Goal: Task Accomplishment & Management: Manage account settings

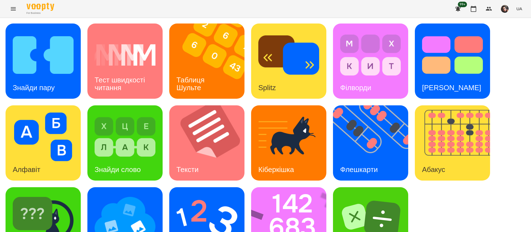
scroll to position [36, 0]
click at [43, 83] on h3 "Знайди пару" at bounding box center [34, 87] width 42 height 8
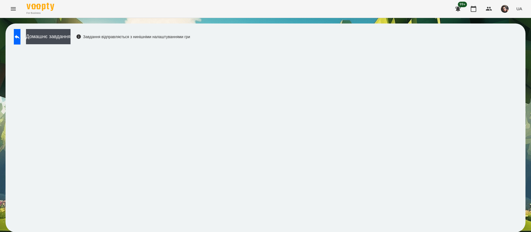
scroll to position [0, 0]
click at [259, 27] on div "Домашнє завдання Завдання відправляється з нинішніми налаштуваннями гри" at bounding box center [266, 127] width 520 height 209
click at [20, 41] on button at bounding box center [17, 36] width 7 height 15
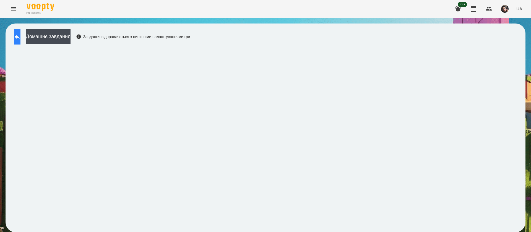
click at [19, 41] on button at bounding box center [17, 36] width 7 height 15
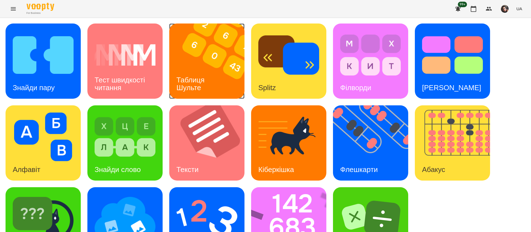
click at [211, 77] on div "Таблиця Шульте" at bounding box center [191, 84] width 44 height 30
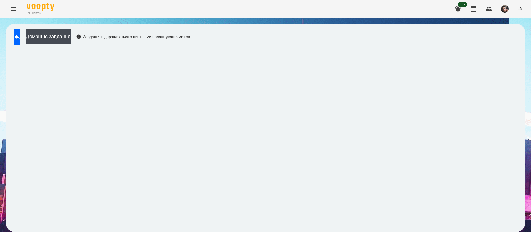
scroll to position [0, 0]
click at [20, 36] on icon at bounding box center [17, 36] width 7 height 7
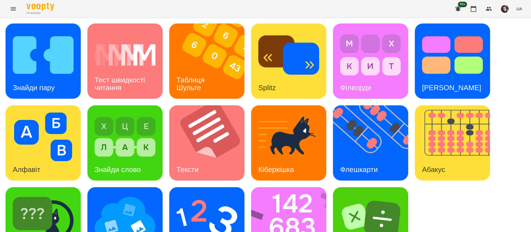
scroll to position [36, 0]
click at [357, 159] on div "Флешкарти" at bounding box center [359, 170] width 52 height 22
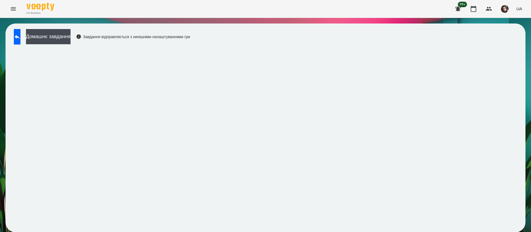
scroll to position [0, 0]
click at [514, 150] on div "Домашнє завдання Завдання відправляється з нинішніми налаштуваннями гри" at bounding box center [266, 127] width 520 height 209
click at [20, 32] on button at bounding box center [17, 36] width 7 height 15
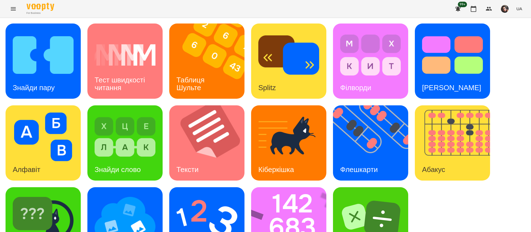
scroll to position [36, 0]
click at [282, 187] on img at bounding box center [292, 224] width 82 height 75
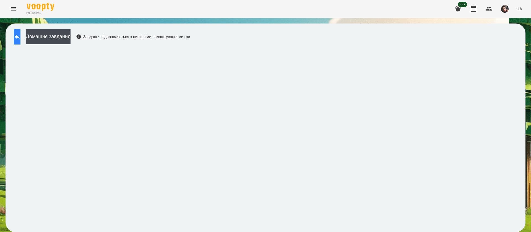
click at [20, 34] on icon at bounding box center [17, 36] width 7 height 7
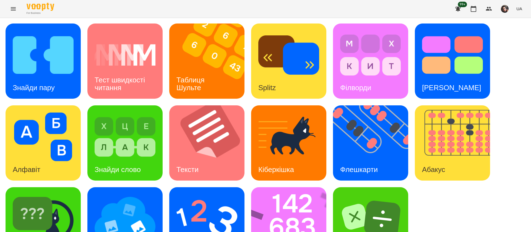
scroll to position [36, 0]
click at [228, 194] on img at bounding box center [206, 218] width 61 height 49
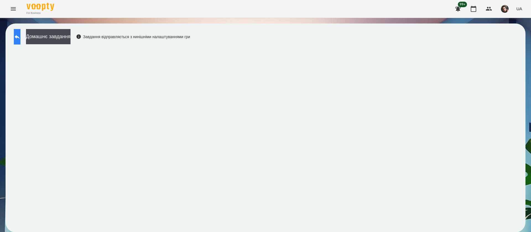
click at [20, 36] on icon at bounding box center [17, 37] width 5 height 4
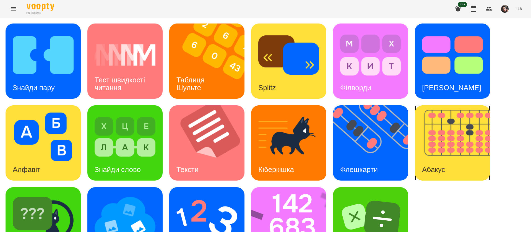
click at [430, 165] on h3 "Абакус" at bounding box center [433, 169] width 23 height 8
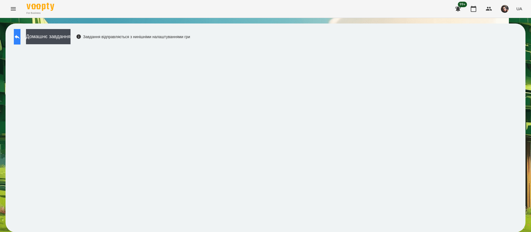
click at [16, 37] on button at bounding box center [17, 36] width 7 height 15
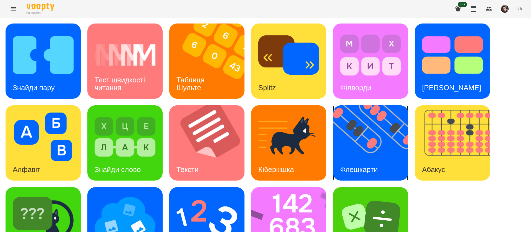
click at [344, 150] on img at bounding box center [374, 142] width 82 height 75
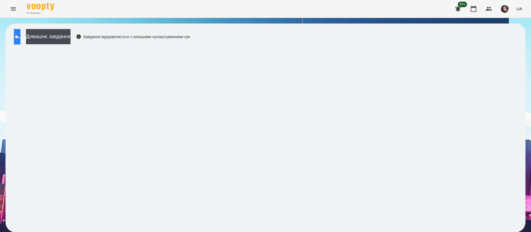
click at [20, 33] on icon at bounding box center [17, 36] width 7 height 7
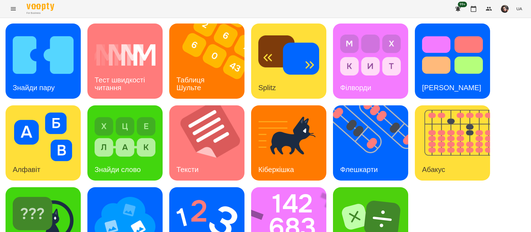
scroll to position [36, 0]
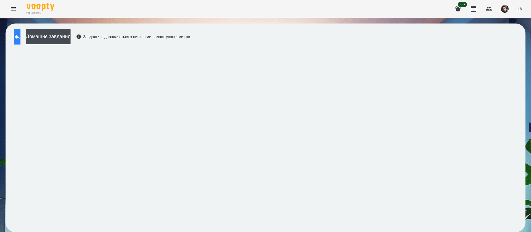
click at [20, 39] on button at bounding box center [17, 36] width 7 height 15
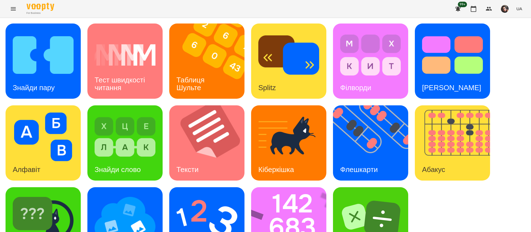
scroll to position [36, 0]
click at [61, 194] on img at bounding box center [43, 218] width 61 height 49
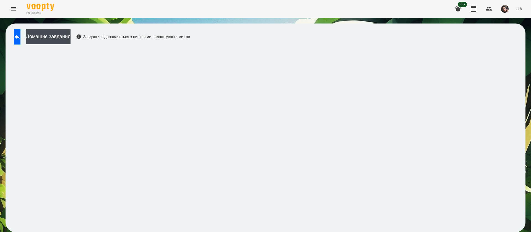
scroll to position [0, 0]
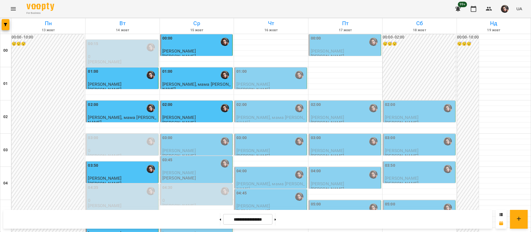
scroll to position [41, 0]
click at [190, 135] on div "03:00" at bounding box center [196, 141] width 69 height 13
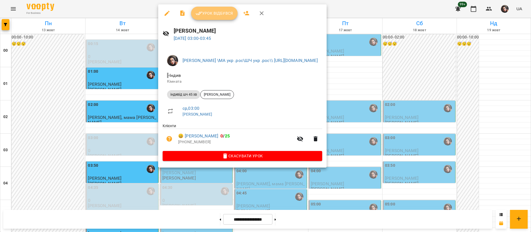
click at [206, 14] on span "Урок відбувся" at bounding box center [214, 13] width 38 height 7
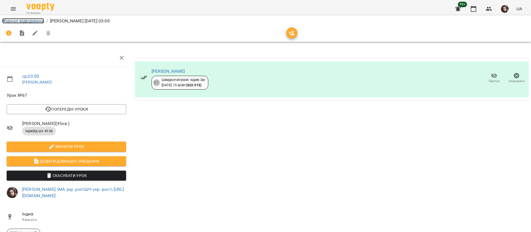
click at [15, 21] on link "Журнал відвідувань" at bounding box center [23, 20] width 42 height 5
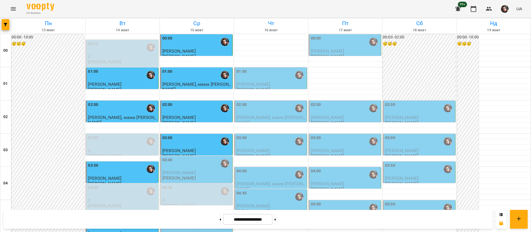
click at [195, 164] on div "03:45" at bounding box center [196, 163] width 69 height 13
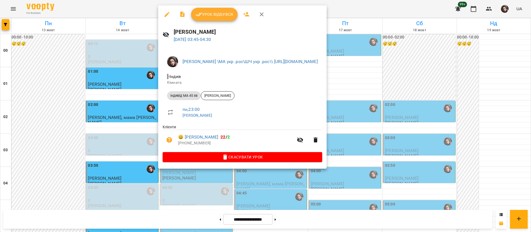
click at [135, 11] on div at bounding box center [265, 116] width 531 height 232
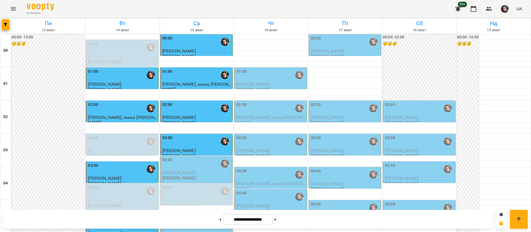
scroll to position [124, 0]
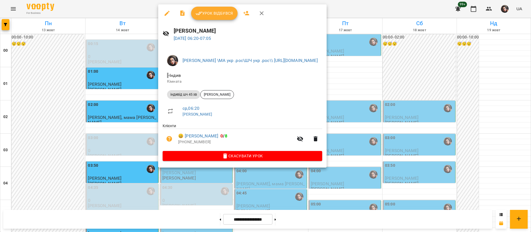
click at [215, 13] on span "Урок відбувся" at bounding box center [214, 13] width 38 height 7
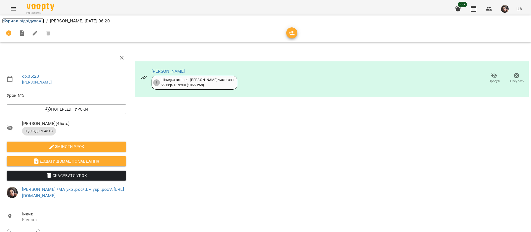
click at [32, 20] on link "Журнал відвідувань" at bounding box center [23, 20] width 42 height 5
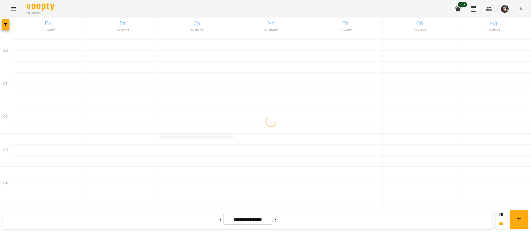
scroll to position [290, 0]
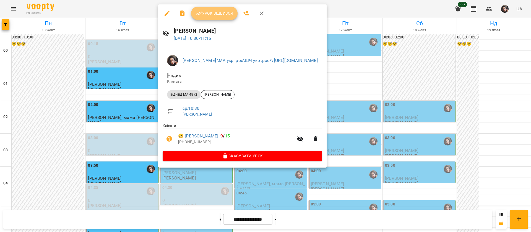
click at [205, 12] on span "Урок відбувся" at bounding box center [214, 13] width 38 height 7
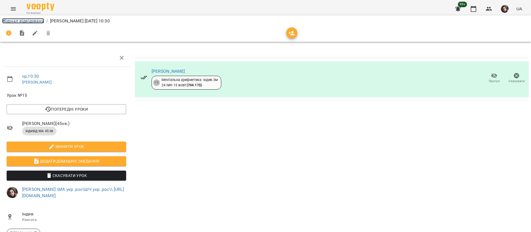
click at [35, 21] on link "Журнал відвідувань" at bounding box center [23, 20] width 42 height 5
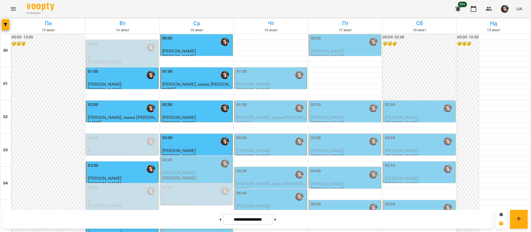
scroll to position [83, 0]
